Goal: Navigation & Orientation: Find specific page/section

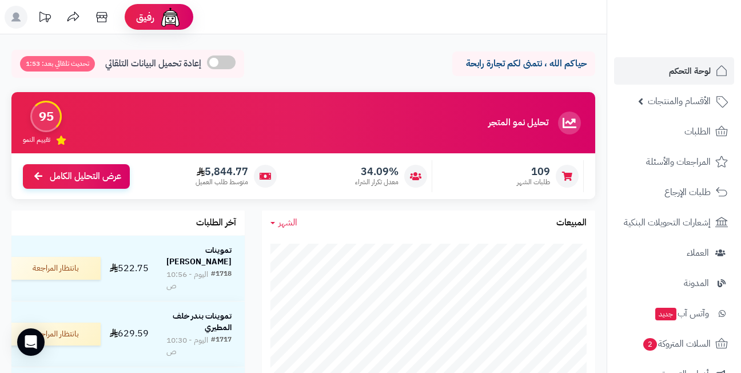
click at [355, 73] on div "حياكم الله ، نتمنى لكم تجارة رابحة إعادة تحميل البيانات التلقائي تحديث تلقائي ب…" at bounding box center [303, 67] width 584 height 34
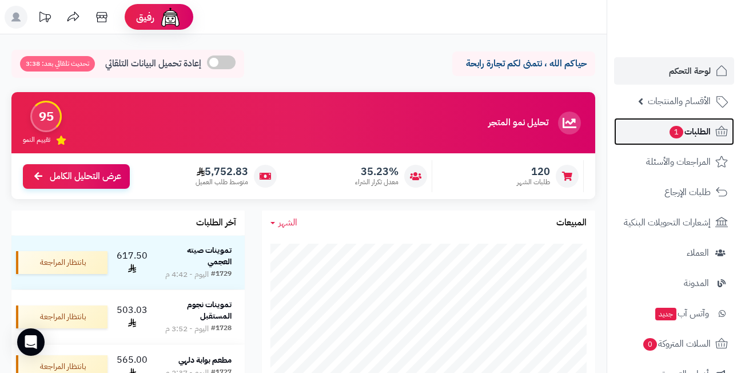
click at [655, 137] on link "الطلبات 1" at bounding box center [674, 131] width 120 height 27
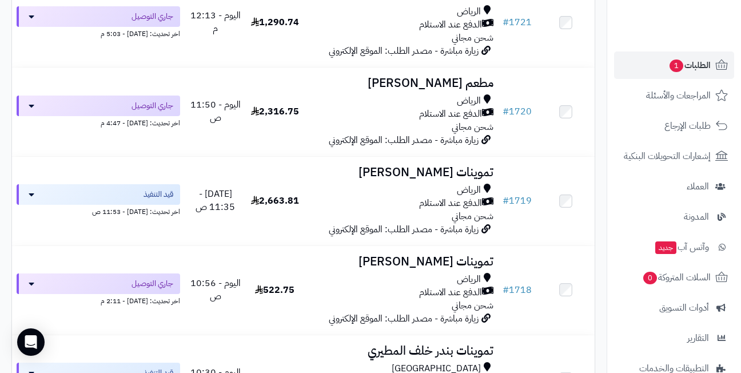
scroll to position [915, 0]
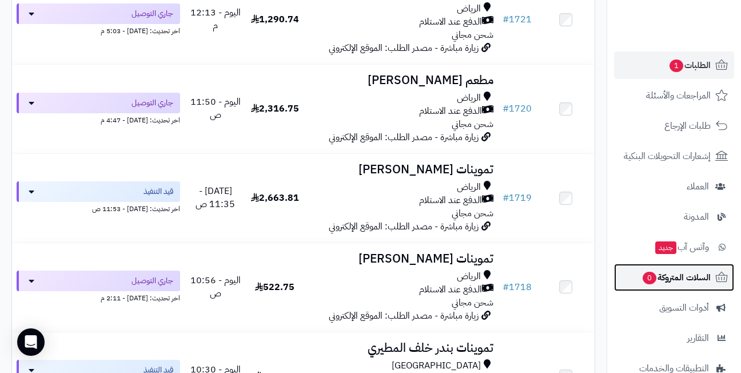
click at [665, 284] on span "السلات المتروكة 0" at bounding box center [676, 277] width 69 height 16
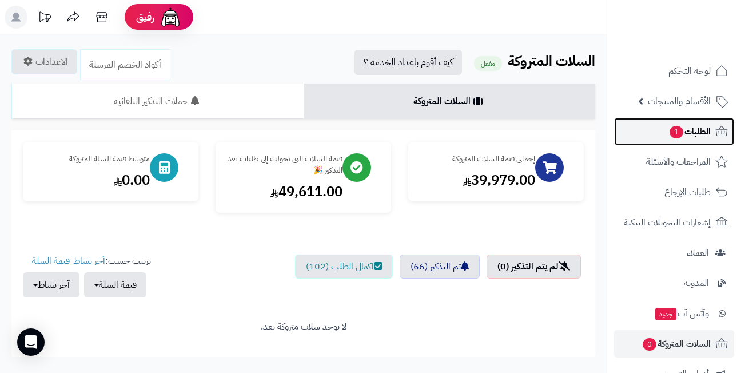
click at [647, 128] on link "الطلبات 1" at bounding box center [674, 131] width 120 height 27
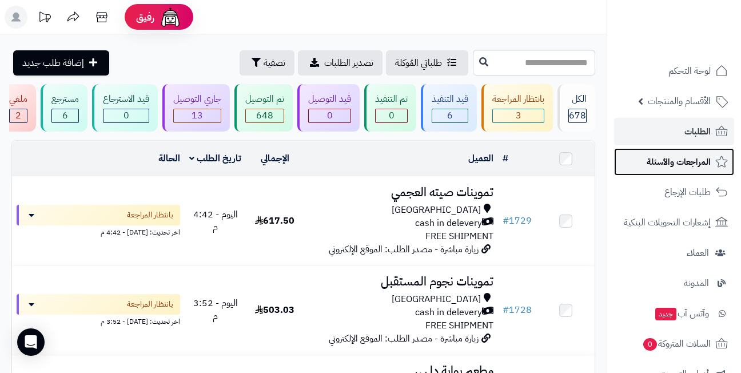
click at [677, 164] on span "المراجعات والأسئلة" at bounding box center [679, 162] width 64 height 16
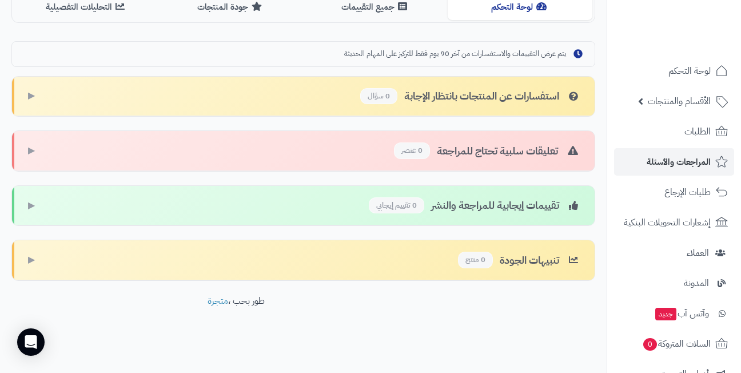
scroll to position [307, 0]
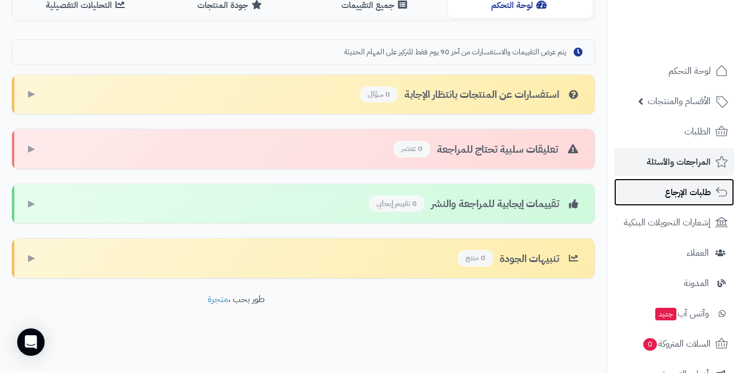
click at [662, 190] on link "طلبات الإرجاع" at bounding box center [674, 191] width 120 height 27
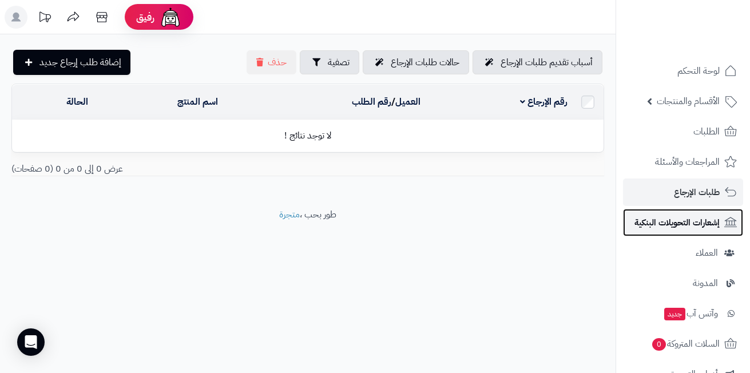
click at [661, 221] on span "إشعارات التحويلات البنكية" at bounding box center [676, 222] width 85 height 16
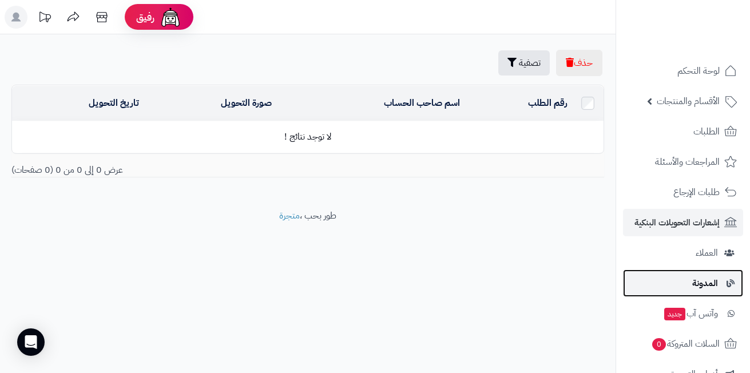
click at [669, 280] on link "المدونة" at bounding box center [683, 282] width 120 height 27
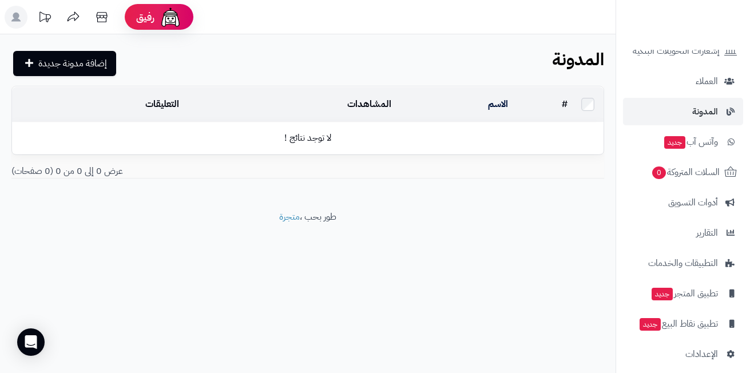
scroll to position [181, 0]
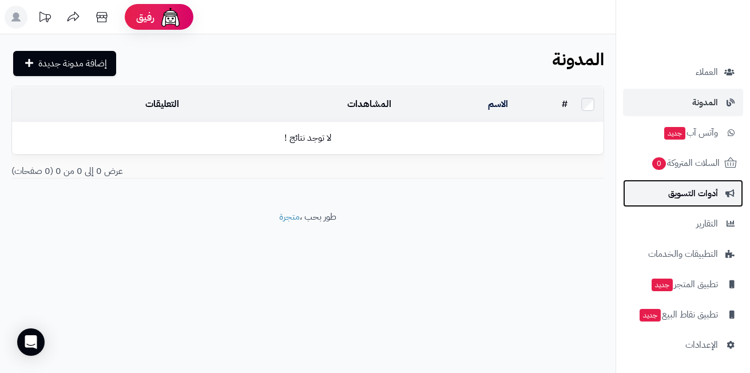
click at [654, 190] on link "أدوات التسويق" at bounding box center [683, 193] width 120 height 27
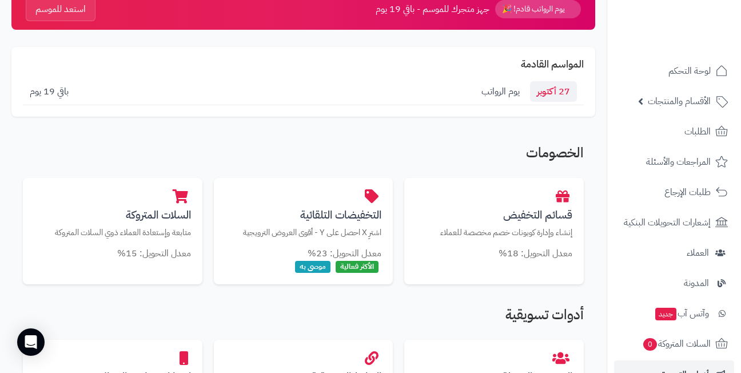
scroll to position [114, 0]
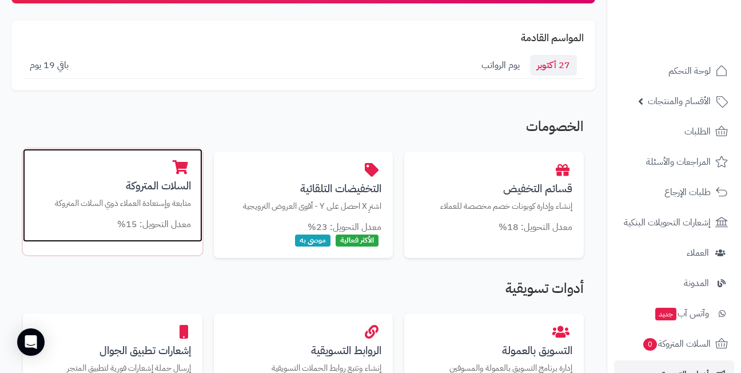
click at [153, 191] on h3 "السلات المتروكة" at bounding box center [112, 186] width 157 height 12
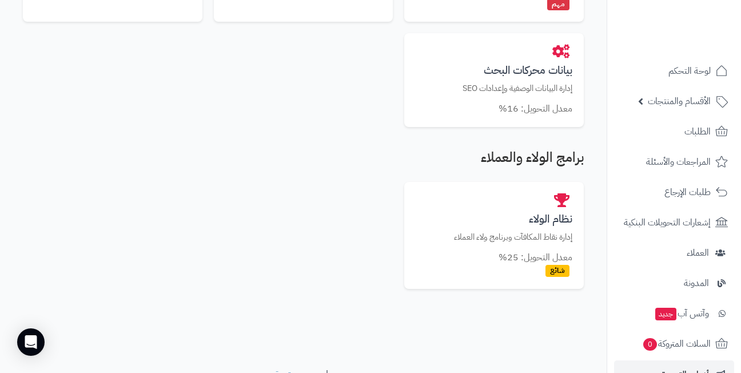
scroll to position [801, 0]
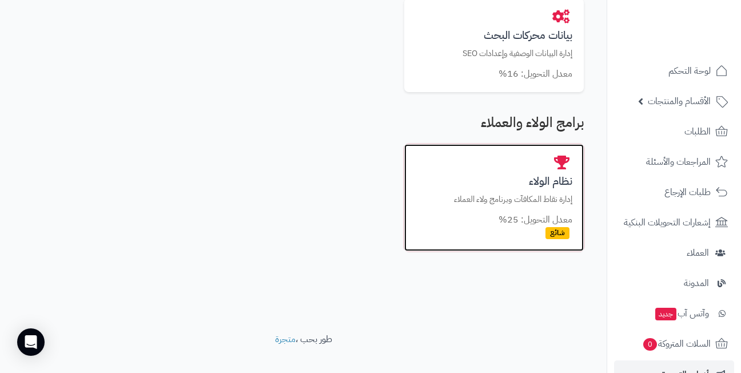
click at [492, 204] on p "إدارة نقاط المكافآت وبرنامج ولاء العملاء" at bounding box center [494, 199] width 157 height 12
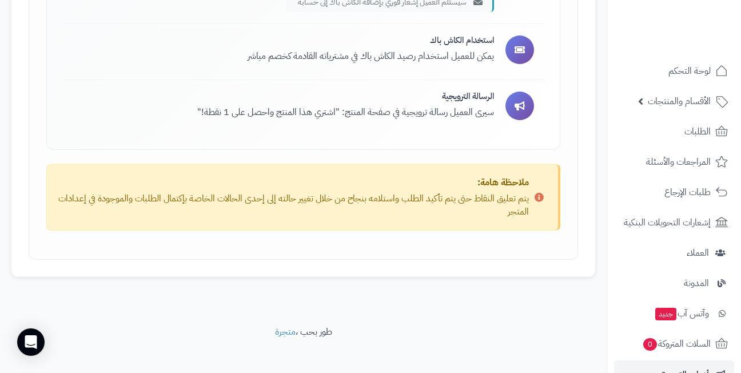
scroll to position [1842, 0]
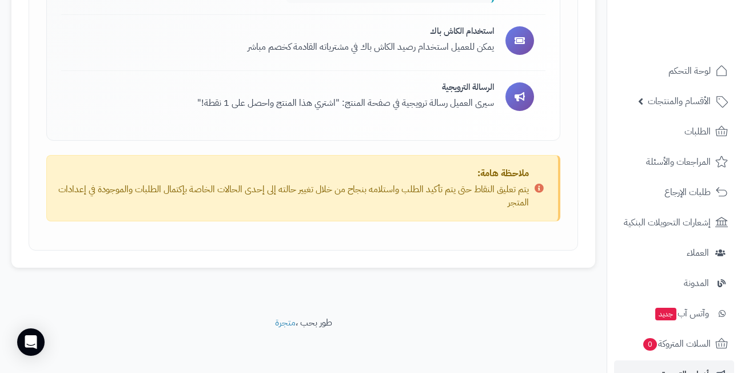
click at [259, 206] on p "يتم تعليق النقاط حتى يتم تأكيد الطلب واستلامه بنجاح من خلال تغيير حالته إلى إحد…" at bounding box center [293, 196] width 471 height 26
click at [270, 174] on div "ملاحظة هامة: يتم تعليق النقاط حتى يتم تأكيد الطلب واستلامه بنجاح من خلال تغيير …" at bounding box center [293, 188] width 471 height 42
click at [256, 188] on p "يتم تعليق النقاط حتى يتم تأكيد الطلب واستلامه بنجاح من خلال تغيير حالته إلى إحد…" at bounding box center [293, 196] width 471 height 26
click at [308, 180] on div "ملاحظة هامة: يتم تعليق النقاط حتى يتم تأكيد الطلب واستلامه بنجاح من خلال تغيير …" at bounding box center [293, 188] width 471 height 42
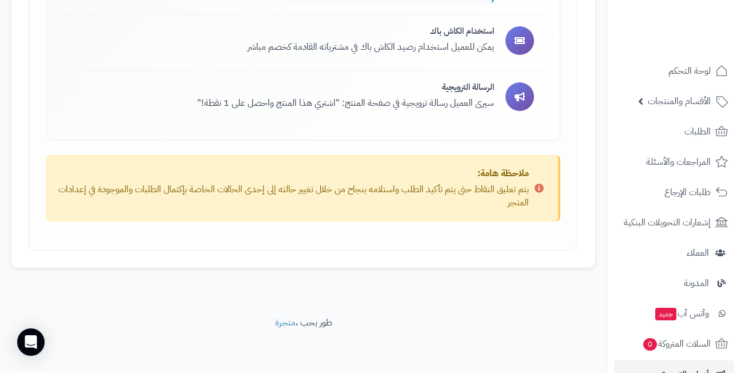
click at [308, 180] on div "ملاحظة هامة: يتم تعليق النقاط حتى يتم تأكيد الطلب واستلامه بنجاح من خلال تغيير …" at bounding box center [293, 188] width 471 height 42
click at [303, 183] on p "يتم تعليق النقاط حتى يتم تأكيد الطلب واستلامه بنجاح من خلال تغيير حالته إلى إحد…" at bounding box center [293, 196] width 471 height 26
click at [300, 185] on p "يتم تعليق النقاط حتى يتم تأكيد الطلب واستلامه بنجاح من خلال تغيير حالته إلى إحد…" at bounding box center [293, 196] width 471 height 26
click at [296, 188] on p "يتم تعليق النقاط حتى يتم تأكيد الطلب واستلامه بنجاح من خلال تغيير حالته إلى إحد…" at bounding box center [293, 196] width 471 height 26
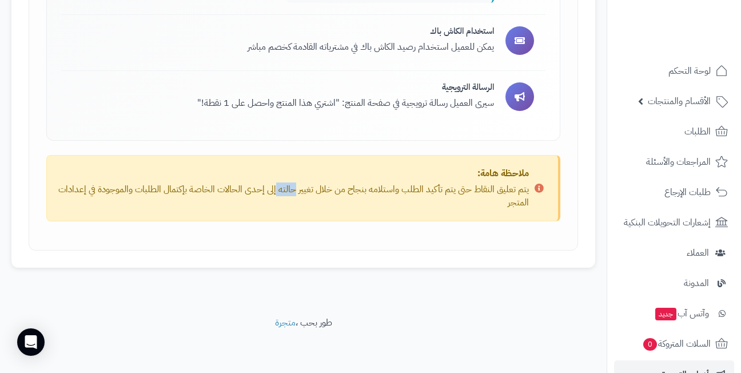
click at [296, 188] on p "يتم تعليق النقاط حتى يتم تأكيد الطلب واستلامه بنجاح من خلال تغيير حالته إلى إحد…" at bounding box center [293, 196] width 471 height 26
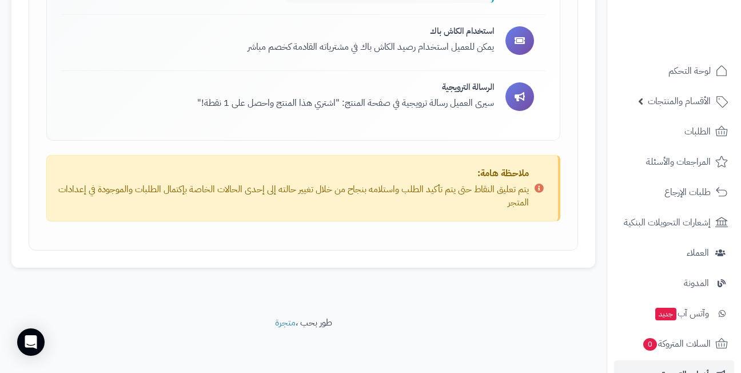
click at [296, 188] on p "يتم تعليق النقاط حتى يتم تأكيد الطلب واستلامه بنجاح من خلال تغيير حالته إلى إحد…" at bounding box center [293, 196] width 471 height 26
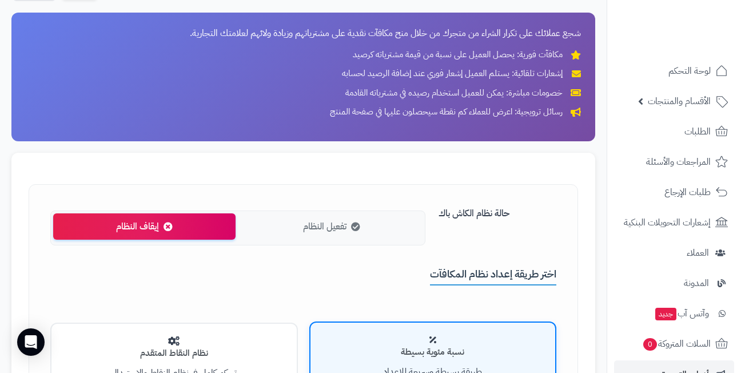
scroll to position [0, 0]
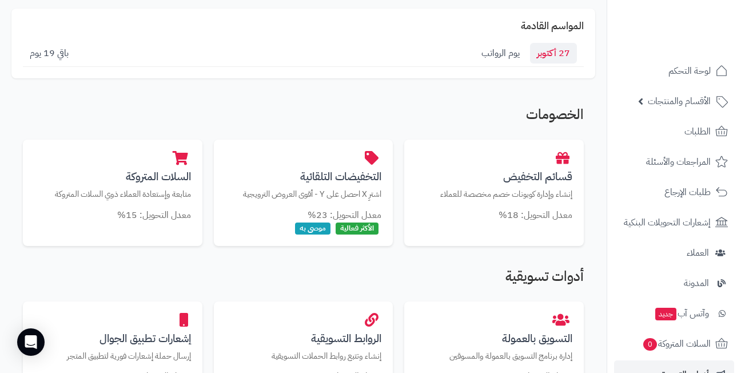
scroll to position [114, 0]
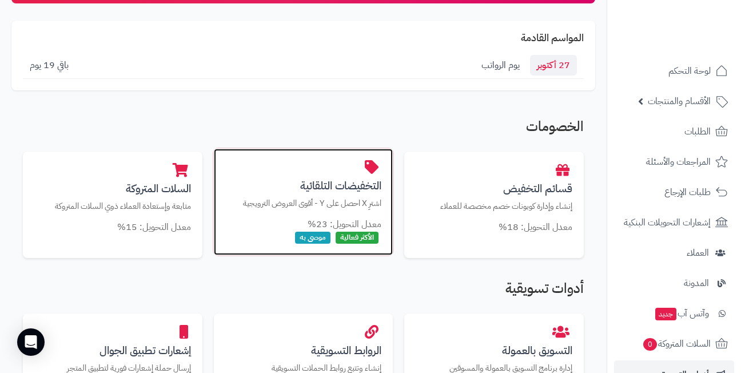
click at [341, 190] on h3 "التخفيضات التلقائية" at bounding box center [303, 186] width 157 height 12
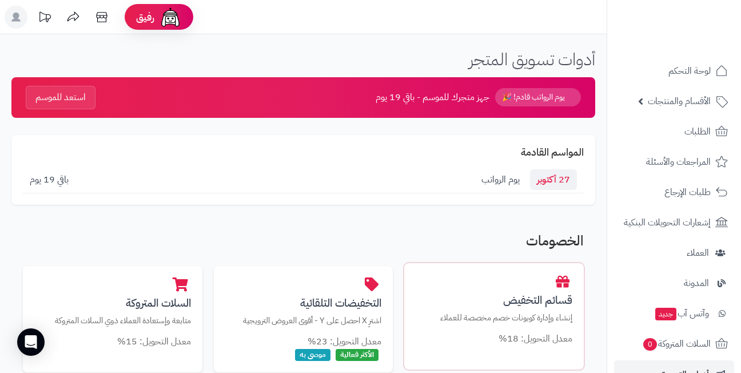
scroll to position [114, 0]
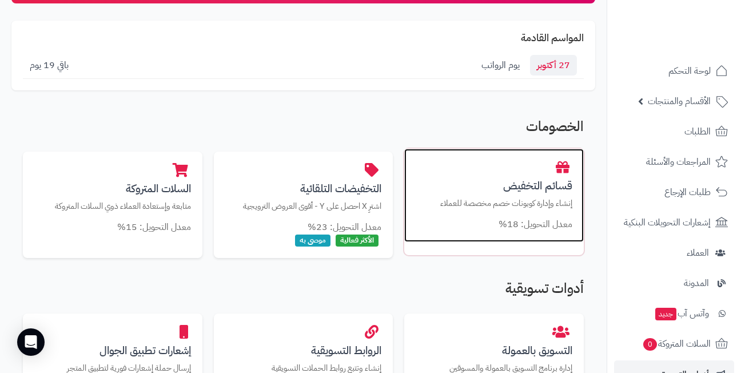
click at [519, 188] on h3 "قسائم التخفيض" at bounding box center [494, 186] width 157 height 12
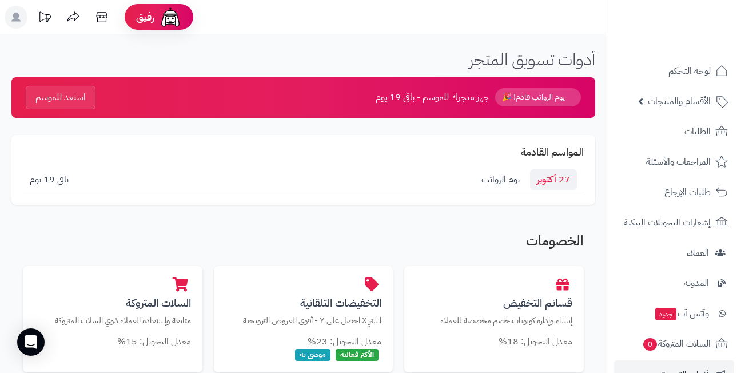
click at [366, 178] on div "27 أكتوبر يوم الرواتب باقي 19 يوم" at bounding box center [303, 179] width 561 height 27
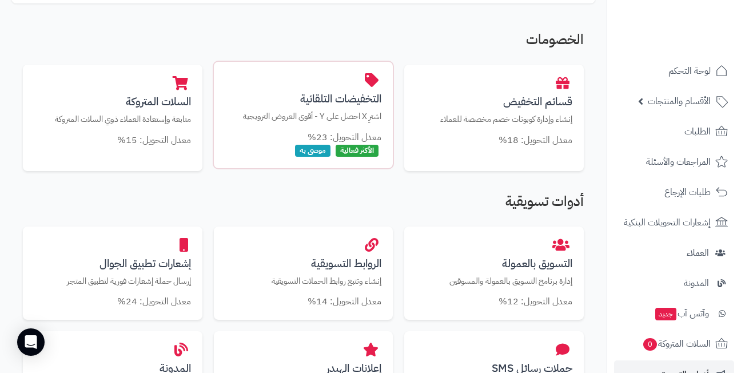
scroll to position [229, 0]
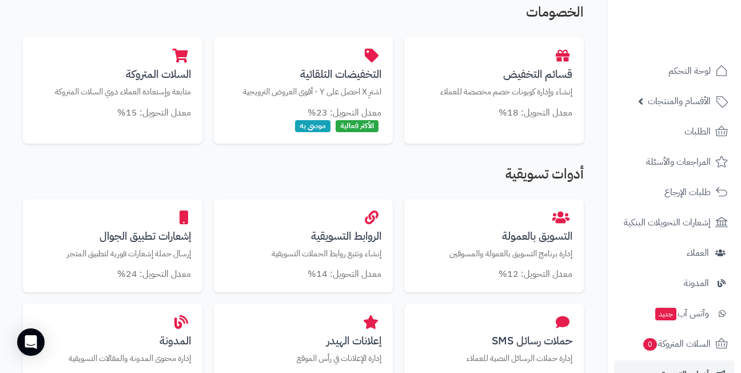
click at [307, 169] on h2 "أدوات تسويقية" at bounding box center [303, 176] width 561 height 21
click at [479, 172] on h2 "أدوات تسويقية" at bounding box center [303, 176] width 561 height 21
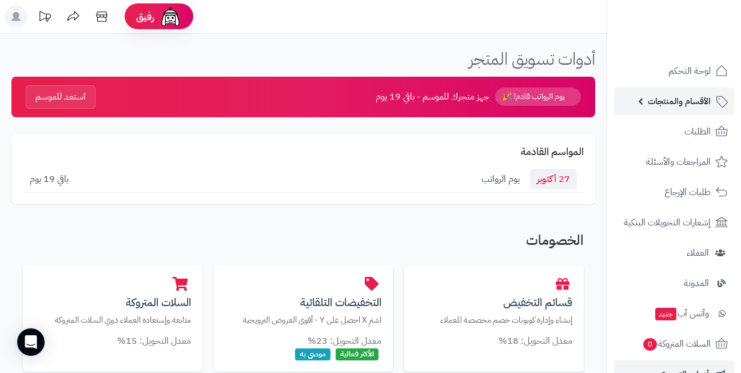
scroll to position [0, 0]
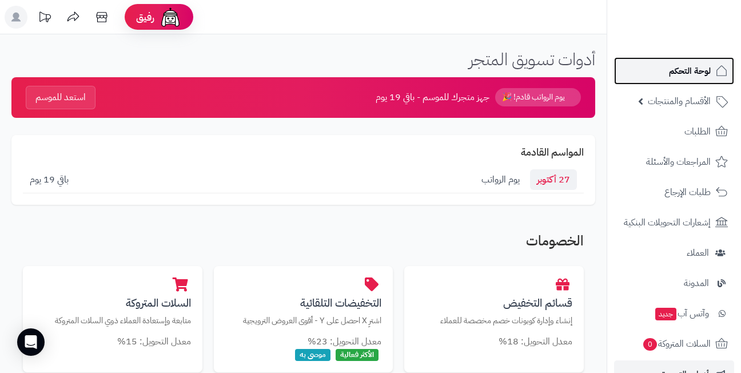
click at [681, 77] on span "لوحة التحكم" at bounding box center [690, 71] width 42 height 16
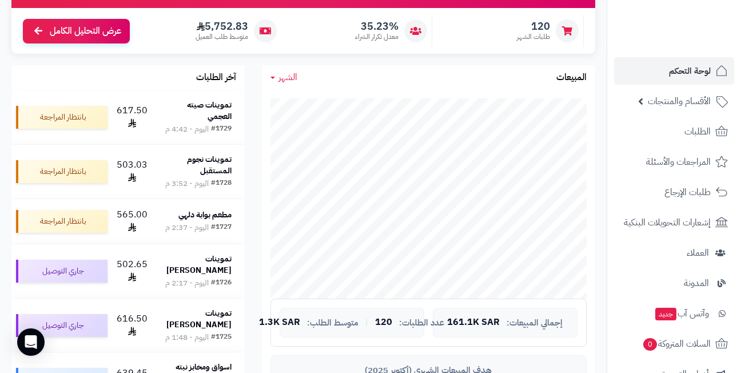
scroll to position [172, 0]
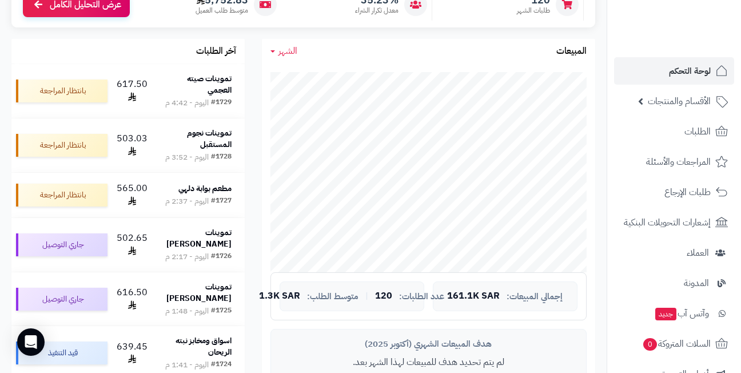
click at [248, 89] on div "آخر الطلبات تموينات [PERSON_NAME] #1729 [DATE] - 4:42 م 617.50 بانتظار المراجعة…" at bounding box center [128, 214] width 251 height 351
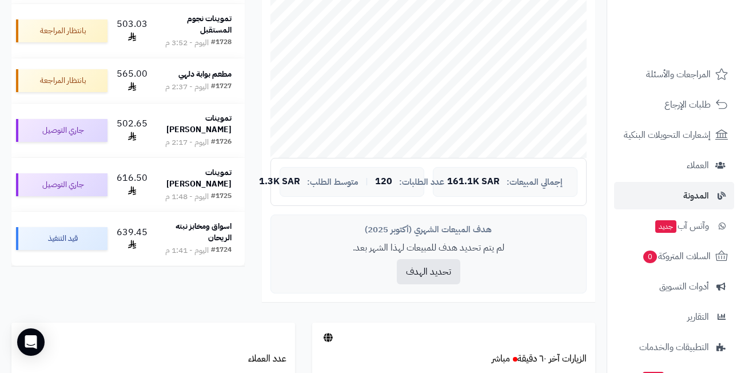
scroll to position [0, 0]
